Goal: Task Accomplishment & Management: Use online tool/utility

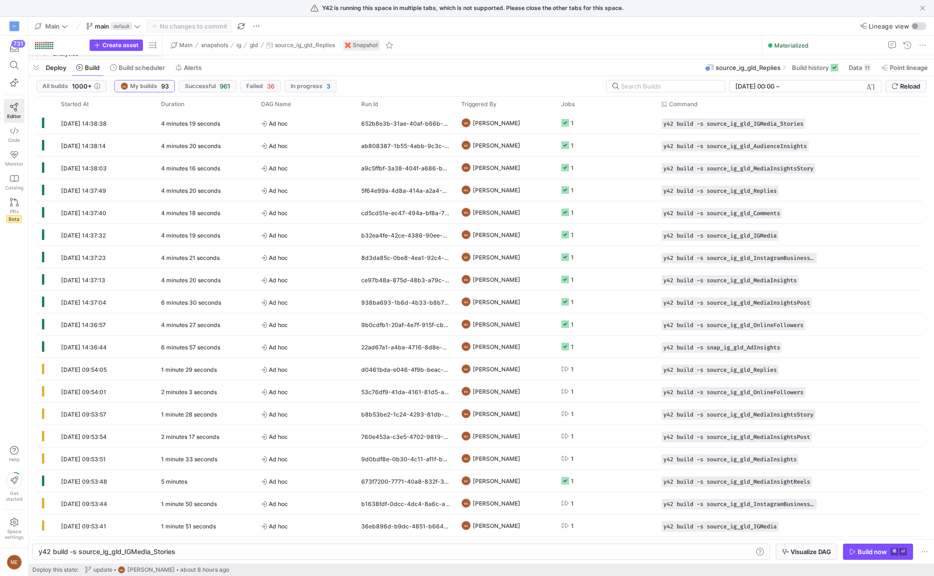
scroll to position [0, 136]
